Goal: Task Accomplishment & Management: Manage account settings

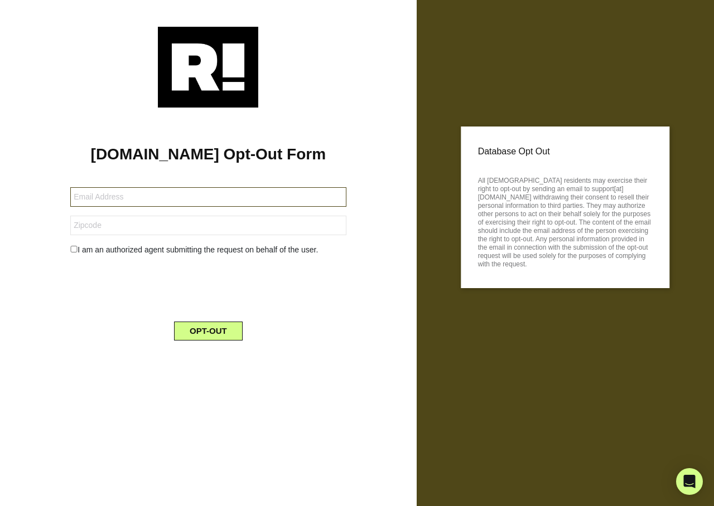
type input "[EMAIL_ADDRESS][DOMAIN_NAME]"
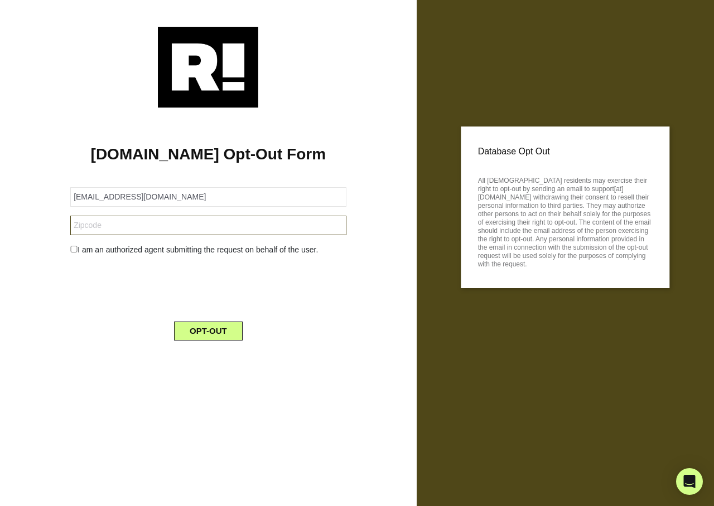
type input "07827"
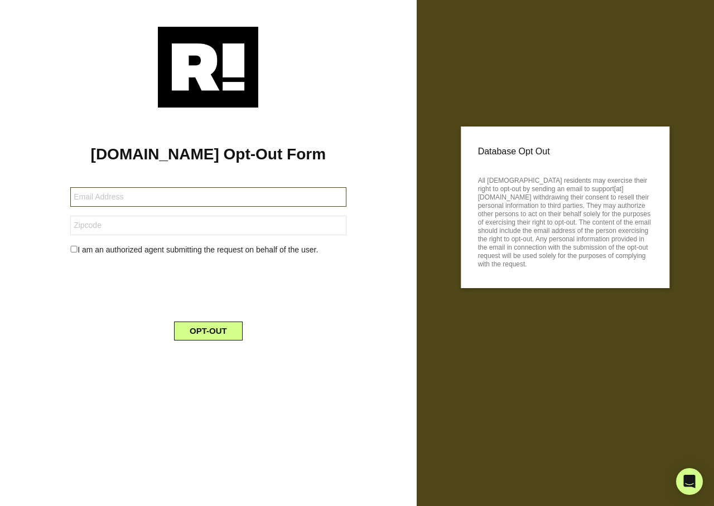
type input "flp1454@gmail.com"
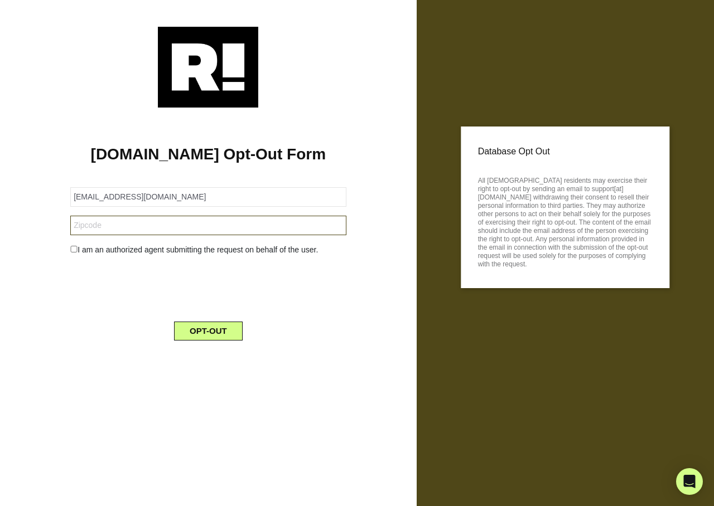
type input "78669"
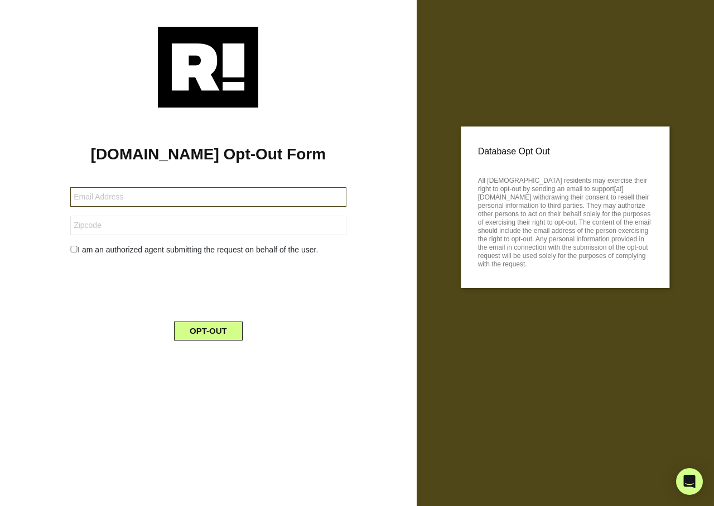
type input "[EMAIL_ADDRESS][DOMAIN_NAME]"
type input "20002"
type input "normans6@icloud.com"
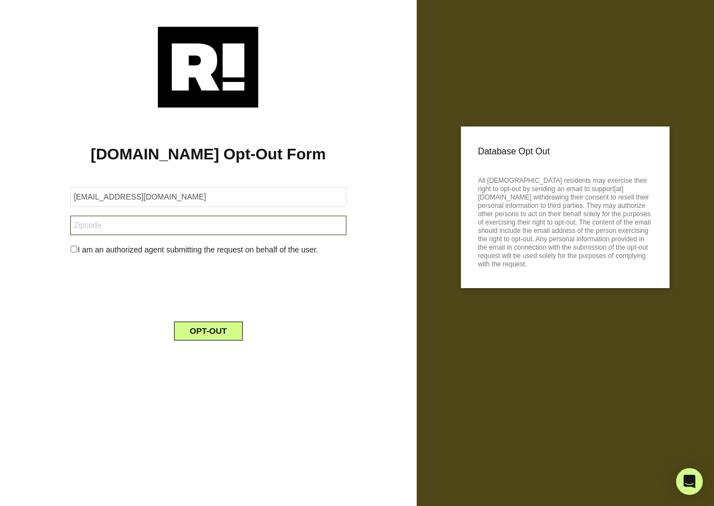
type input "65714"
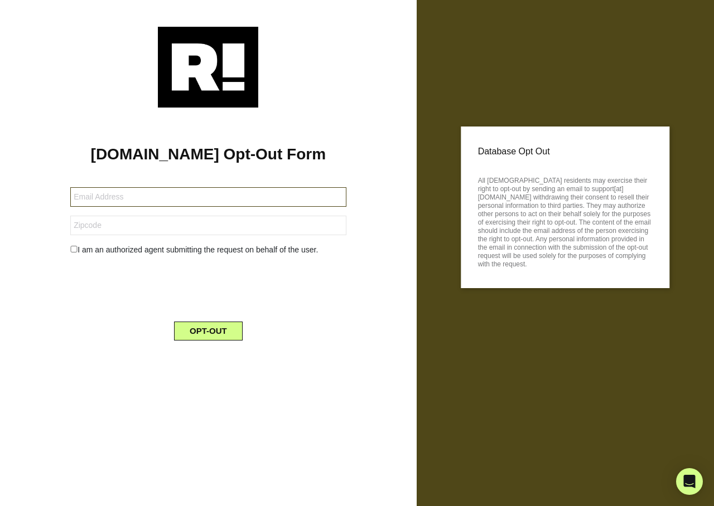
type input "[PERSON_NAME][EMAIL_ADDRESS][PERSON_NAME][DOMAIN_NAME]"
type input "34241"
type input "[PERSON_NAME][EMAIL_ADDRESS][DOMAIN_NAME]"
type input "86427"
type input "[EMAIL_ADDRESS][DOMAIN_NAME]"
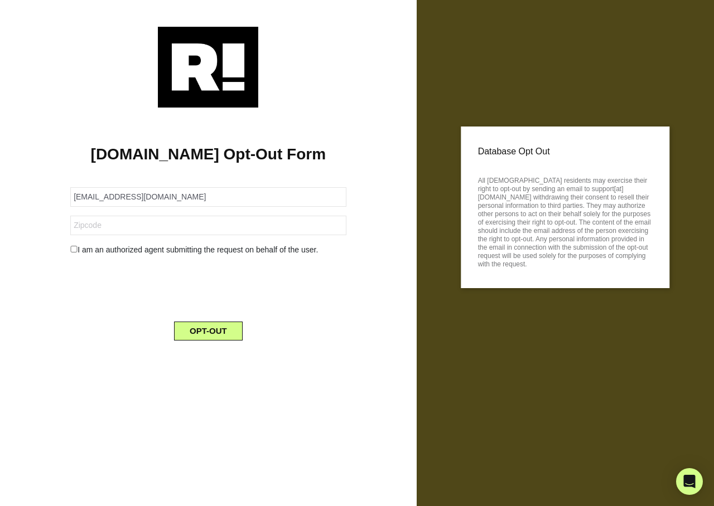
type input "75116"
type input "[PERSON_NAME][EMAIL_ADDRESS][DOMAIN_NAME]"
type input "64015"
